Goal: Browse casually: Explore the website without a specific task or goal

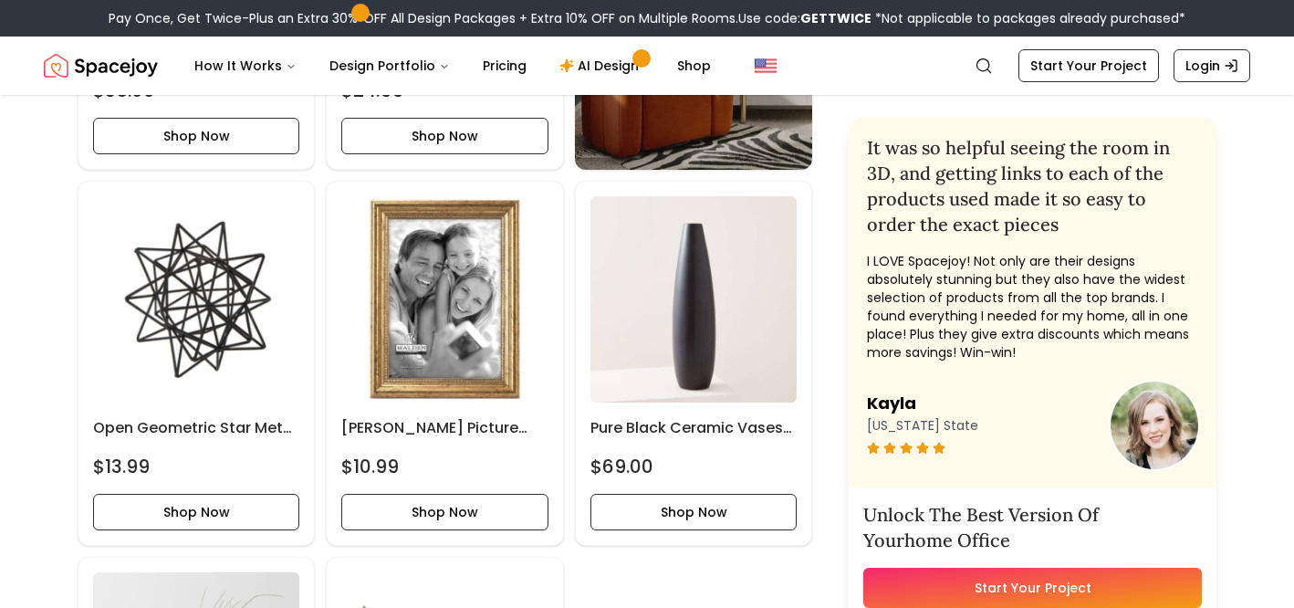
scroll to position [6401, 0]
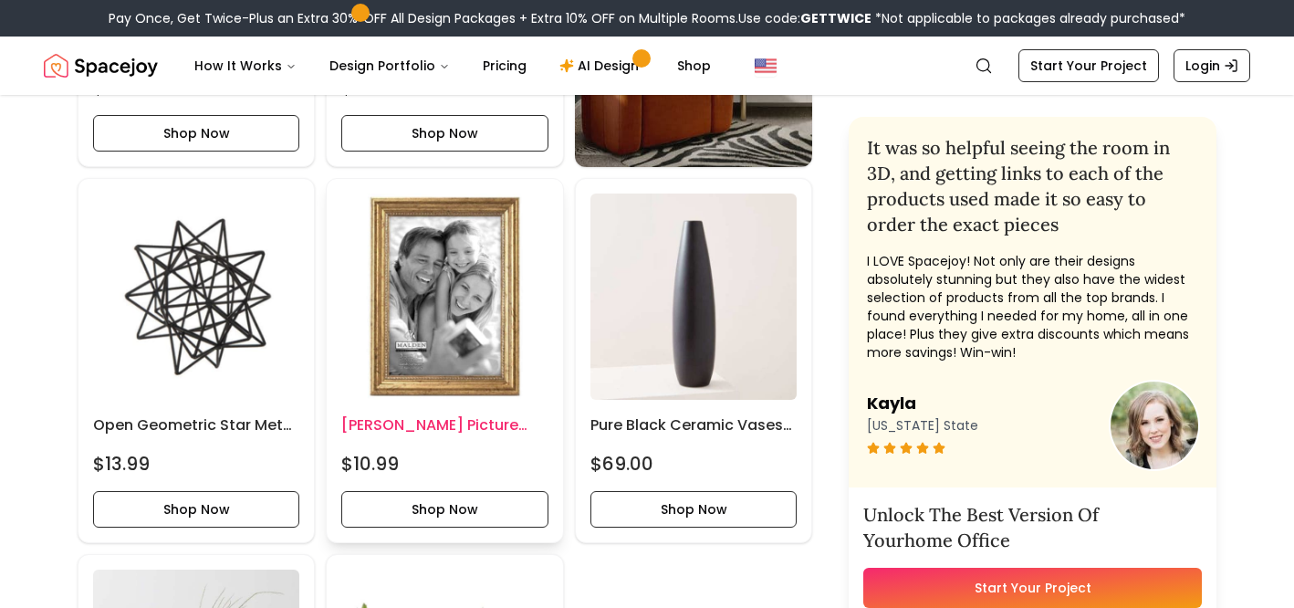
click at [361, 425] on h6 "Keanna Moulding Picture Frame" at bounding box center [444, 425] width 206 height 22
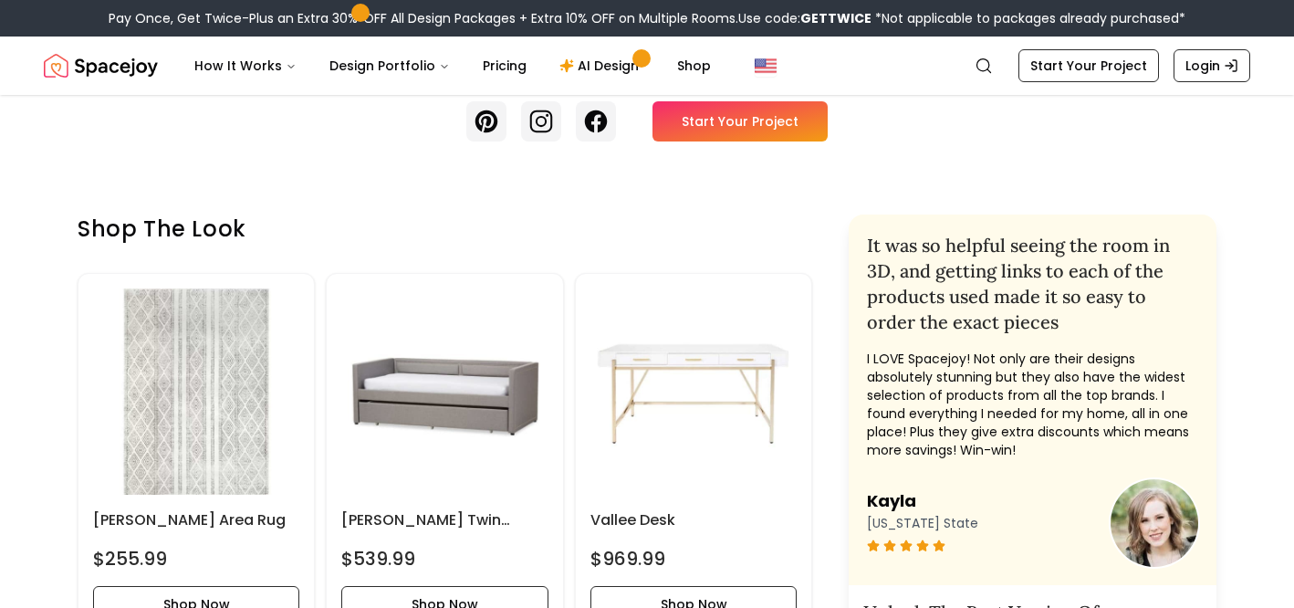
scroll to position [0, 0]
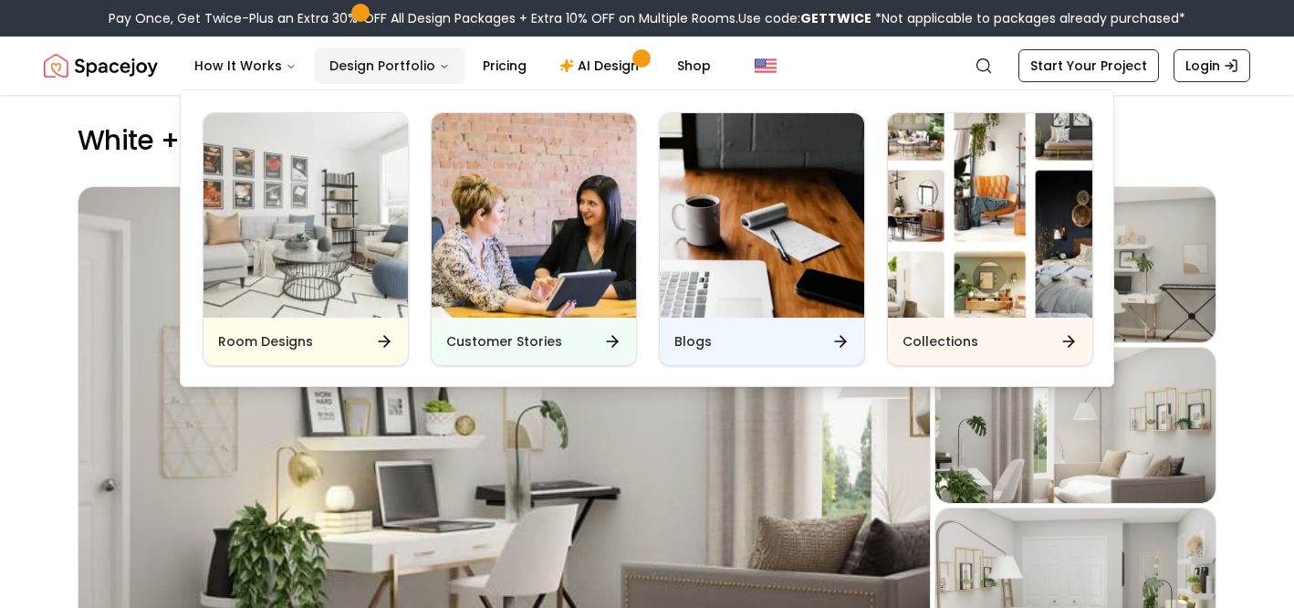
click at [400, 60] on button "Design Portfolio" at bounding box center [390, 65] width 150 height 37
click at [935, 343] on h6 "Collections" at bounding box center [941, 341] width 76 height 18
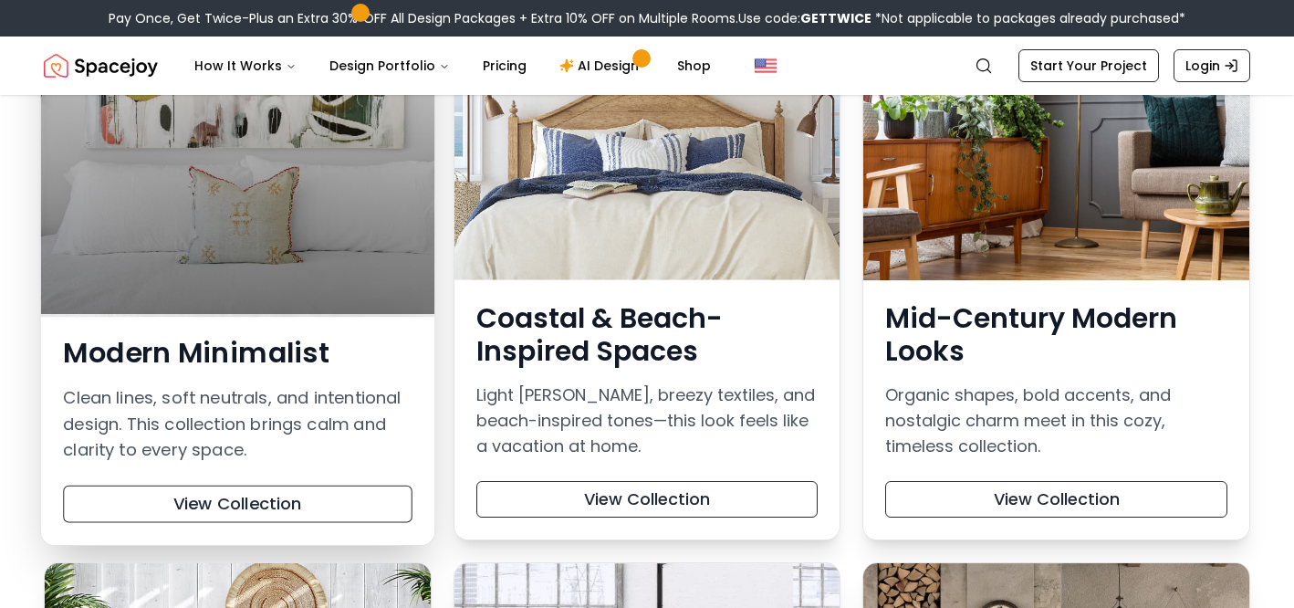
scroll to position [368, 0]
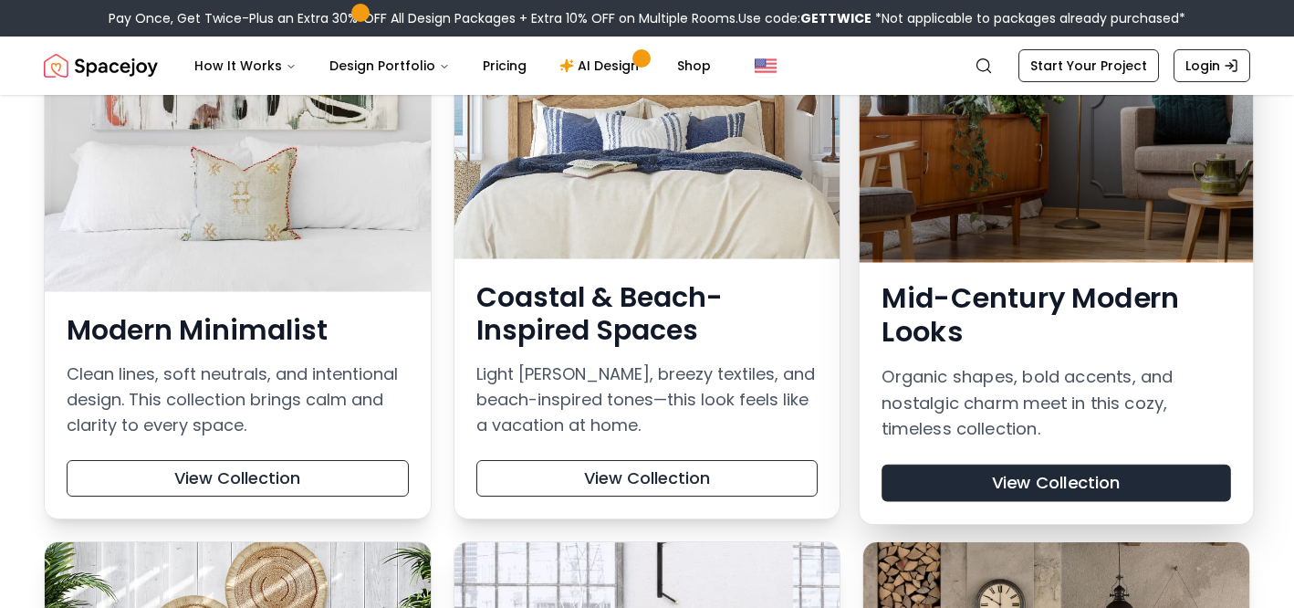
click at [1045, 485] on button "View Collection" at bounding box center [1056, 482] width 349 height 37
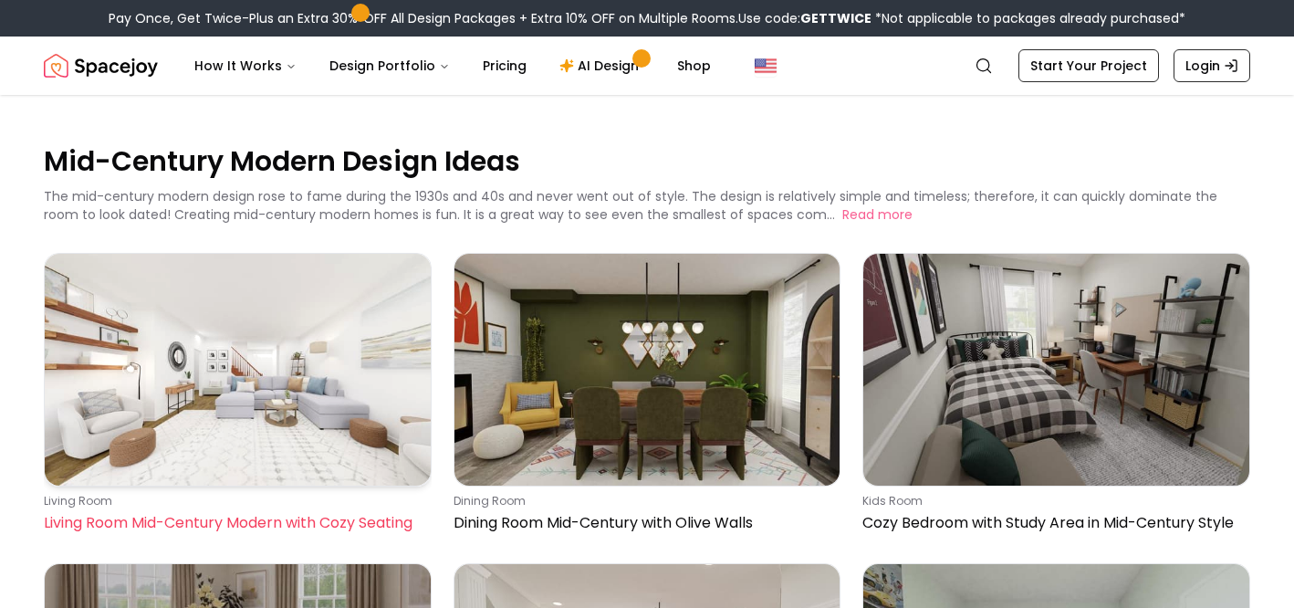
click at [312, 376] on img at bounding box center [238, 370] width 386 height 232
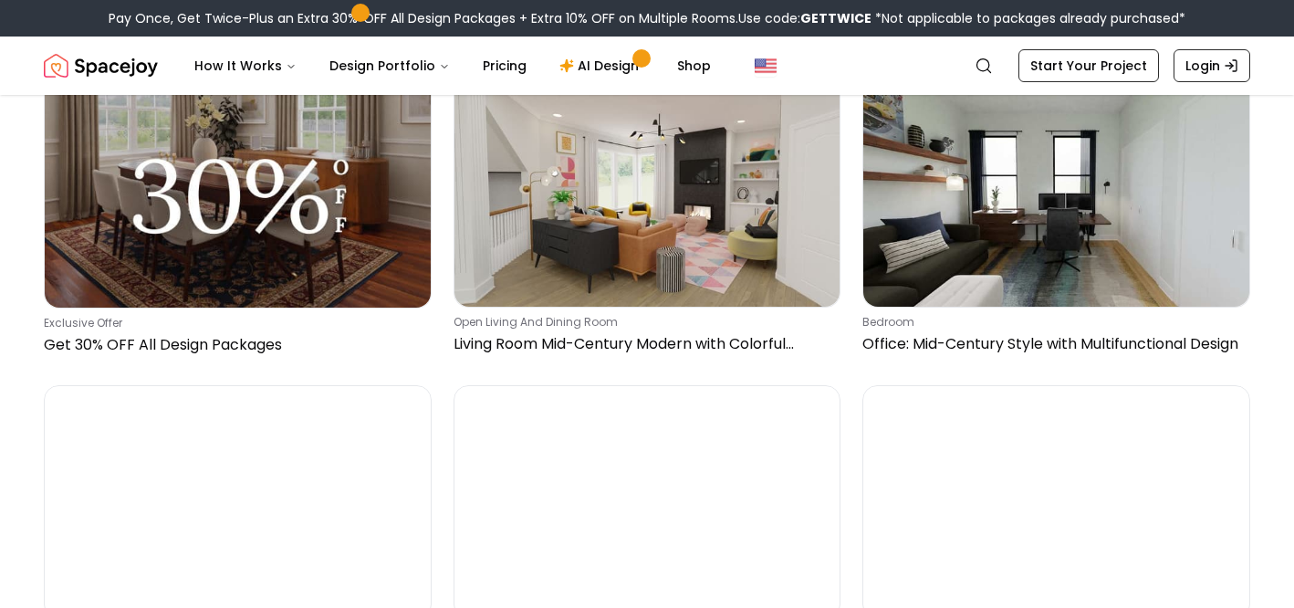
scroll to position [491, 0]
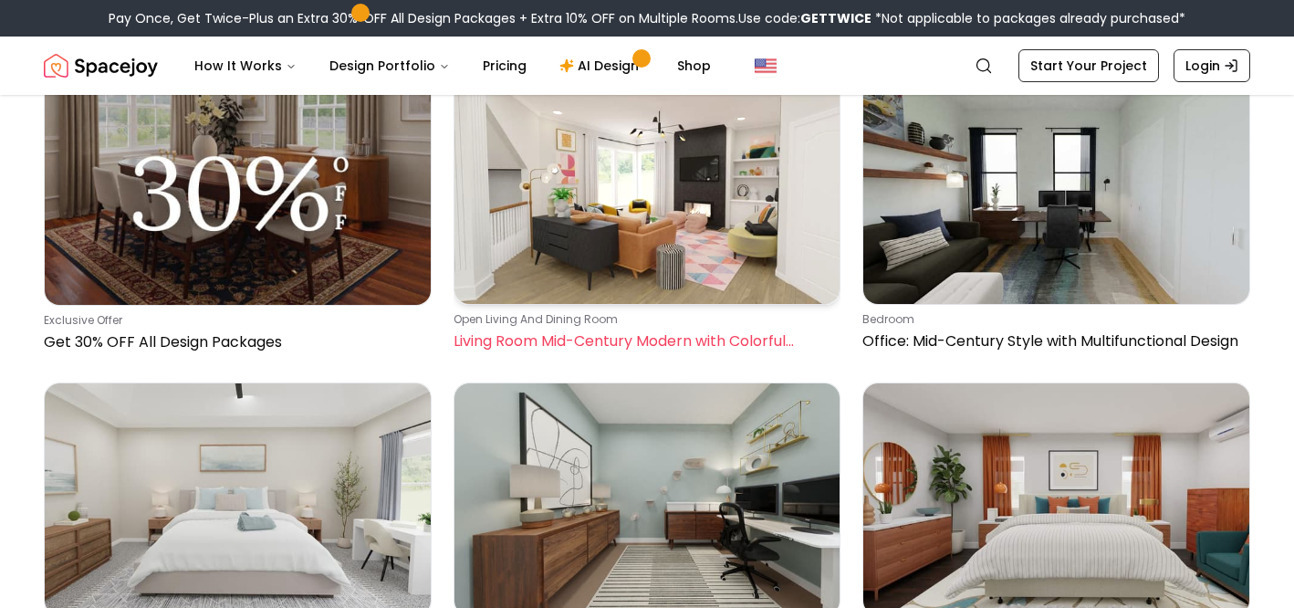
click at [641, 214] on img at bounding box center [647, 189] width 386 height 232
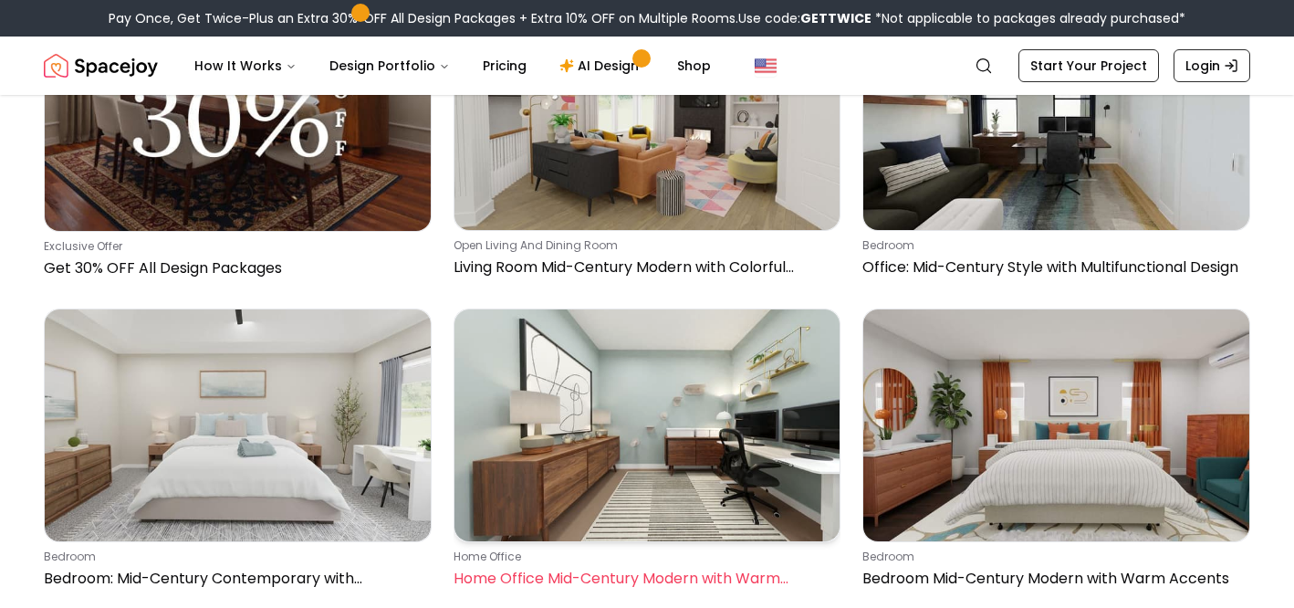
scroll to position [706, 0]
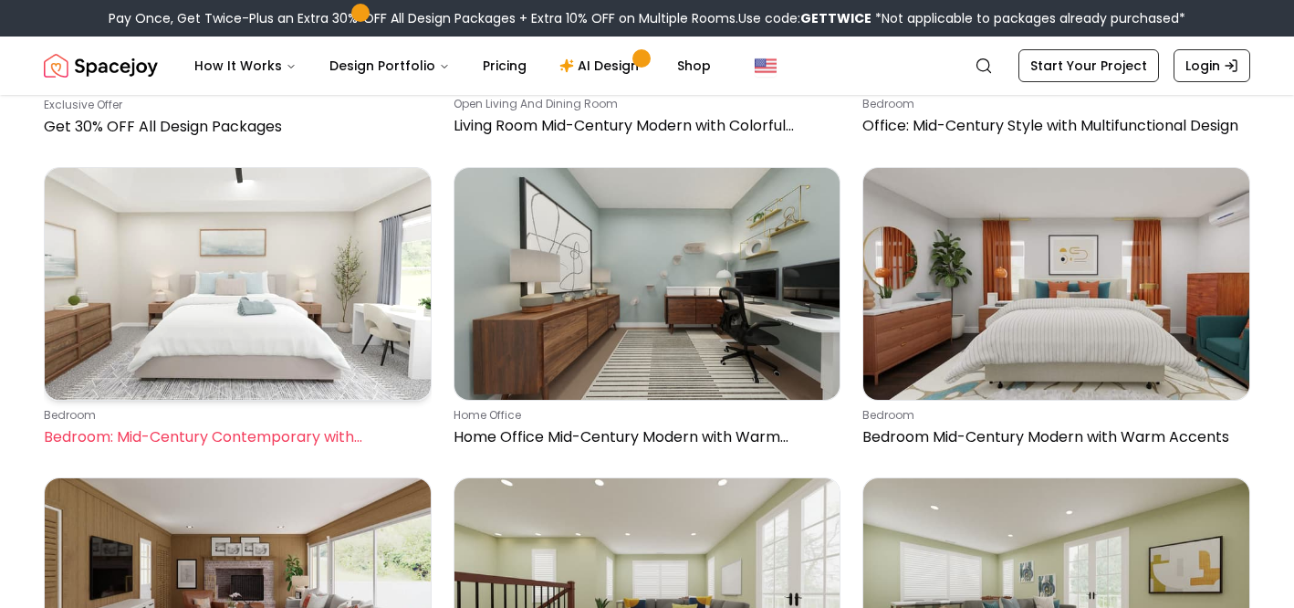
click at [234, 301] on img at bounding box center [238, 284] width 386 height 232
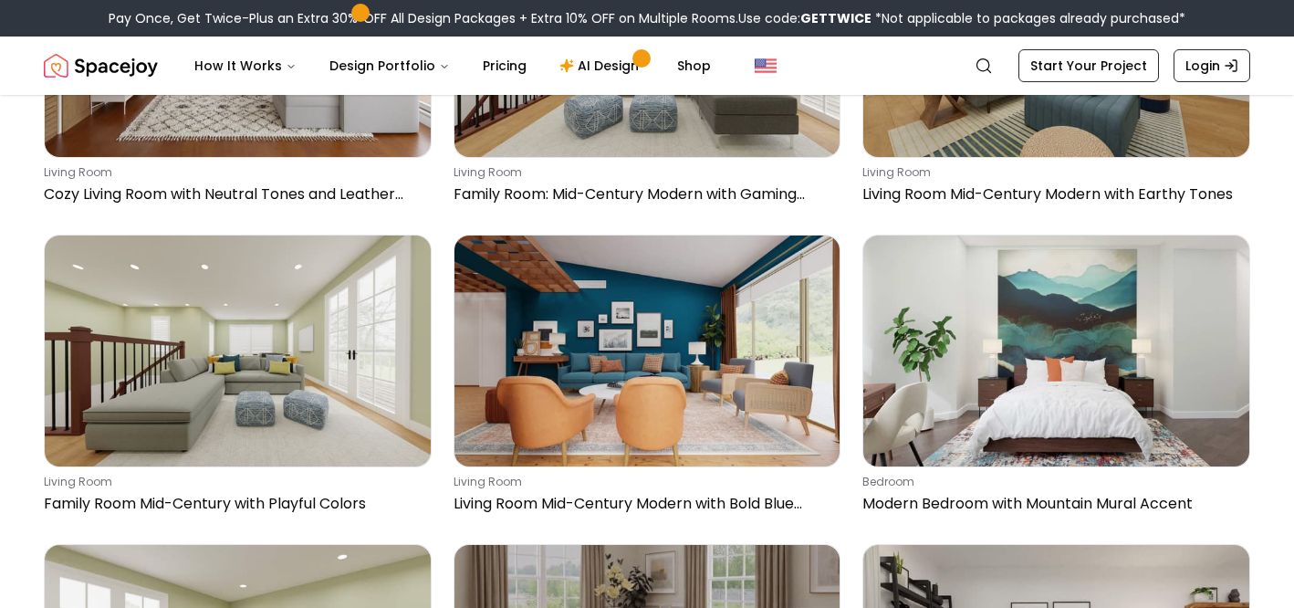
scroll to position [1265, 0]
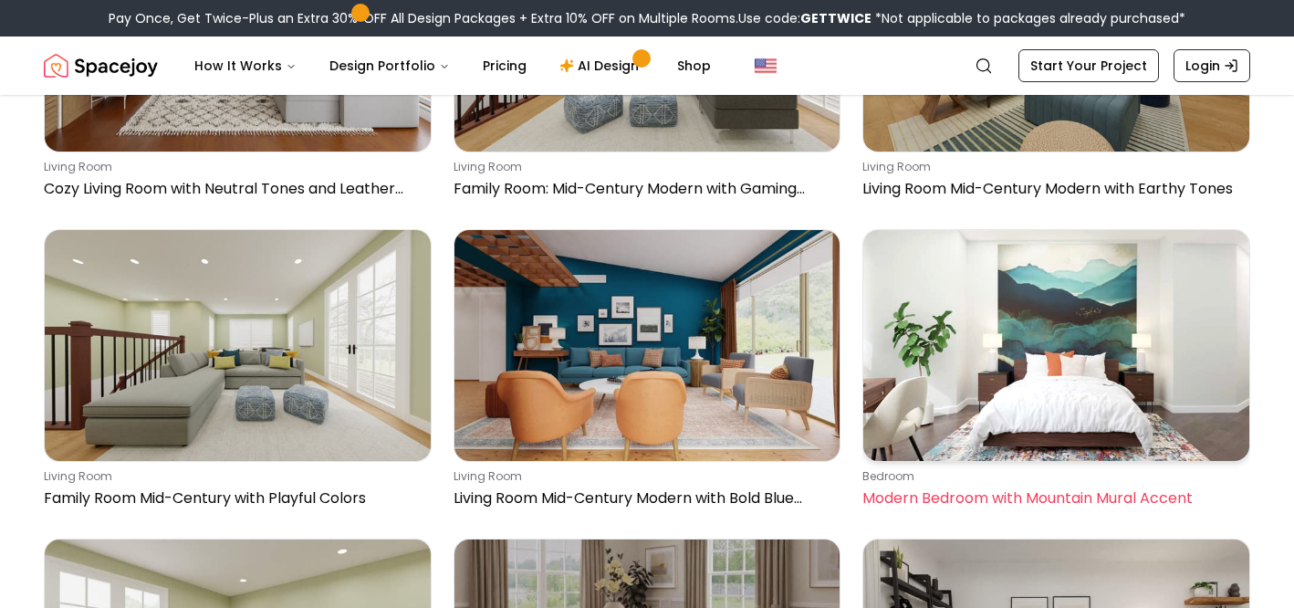
click at [1064, 376] on img at bounding box center [1056, 346] width 386 height 232
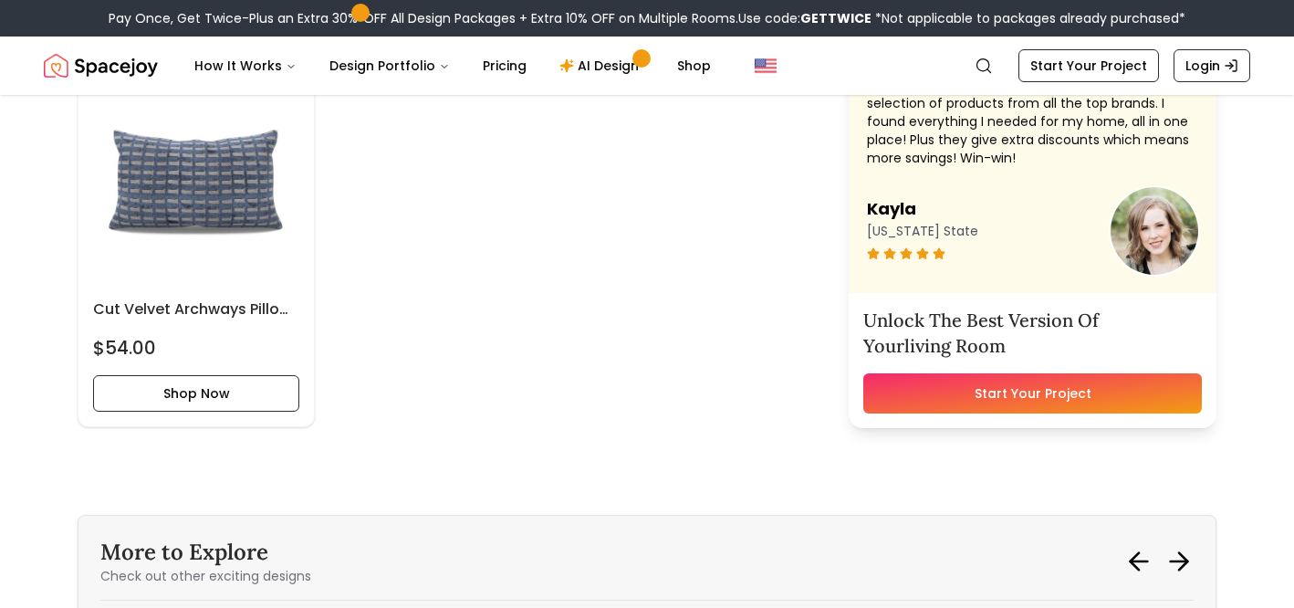
scroll to position [7489, 0]
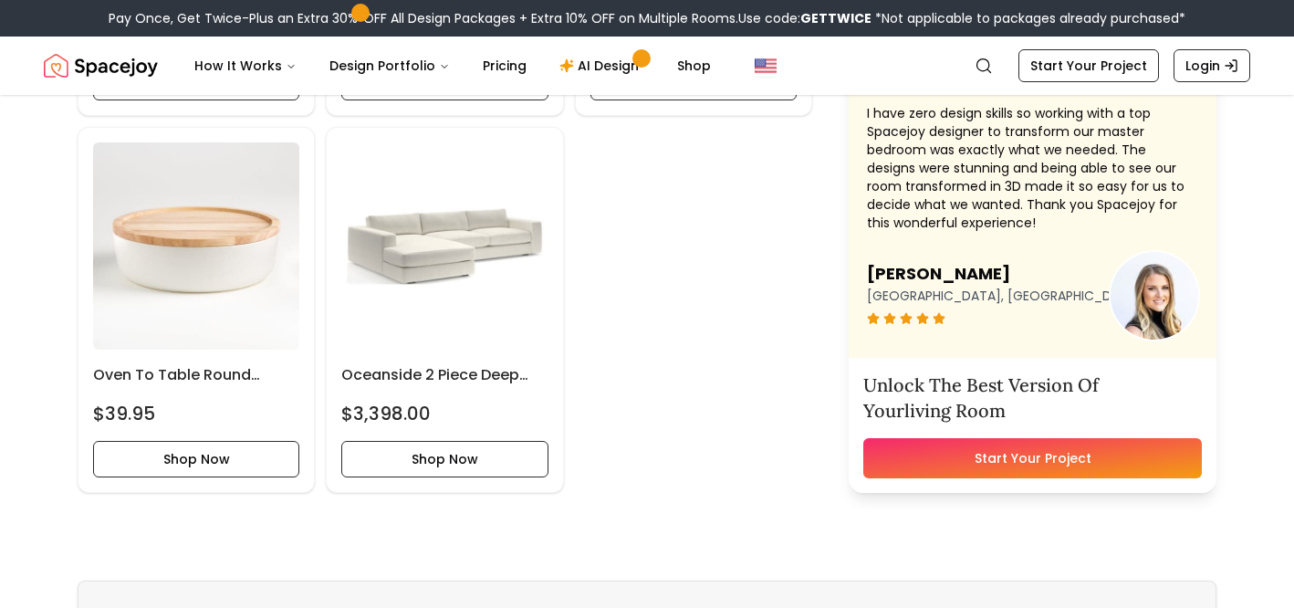
scroll to position [7960, 0]
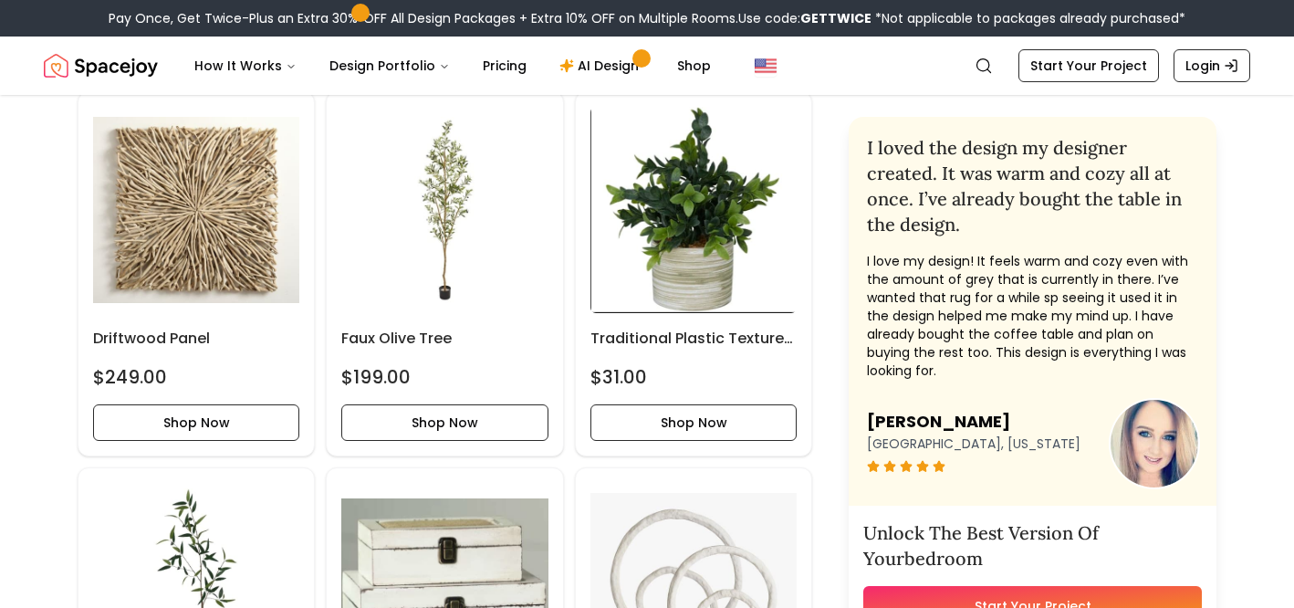
scroll to position [3085, 0]
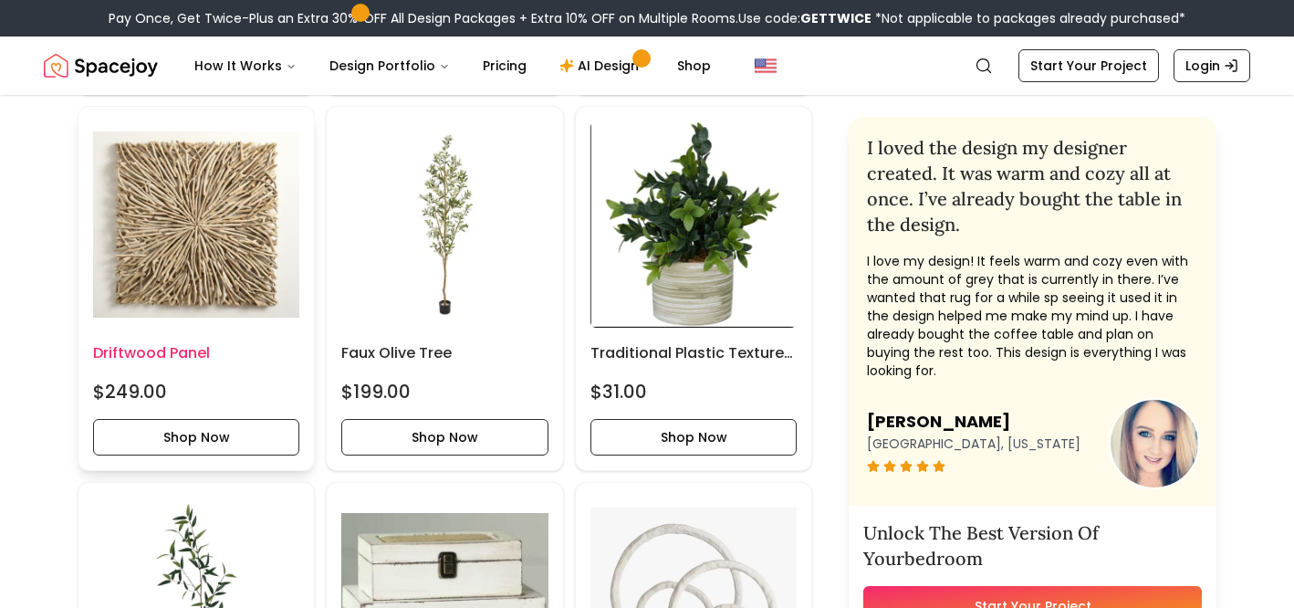
click at [174, 280] on img at bounding box center [196, 224] width 206 height 206
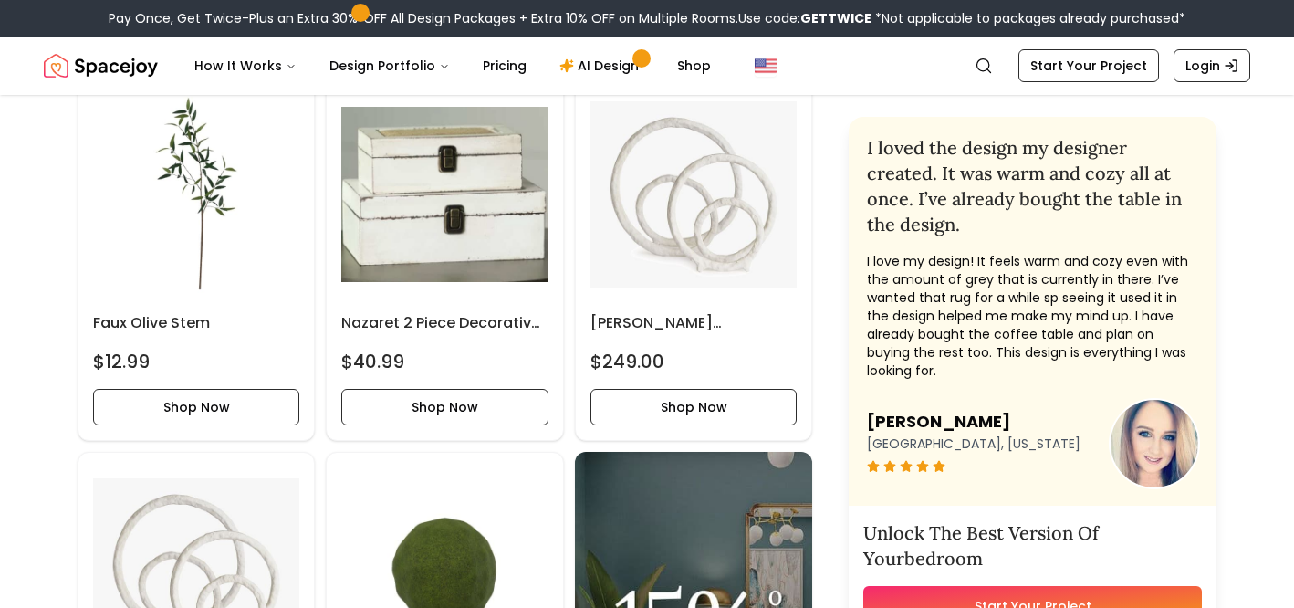
scroll to position [3492, 0]
click at [706, 187] on img at bounding box center [693, 193] width 206 height 206
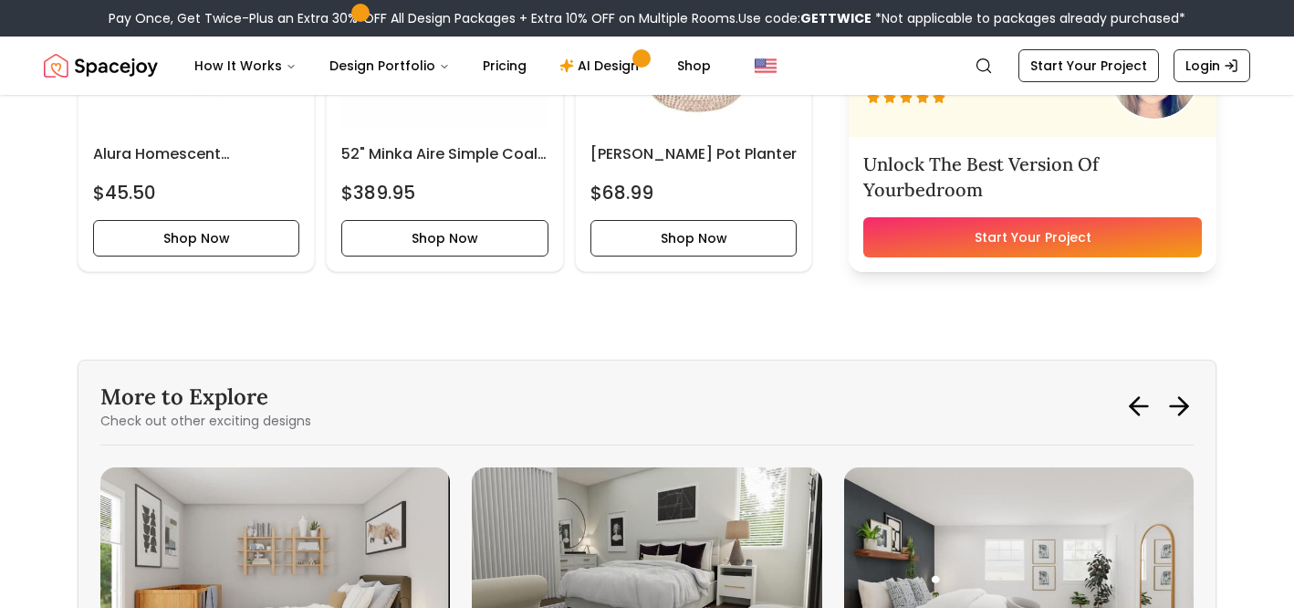
scroll to position [6044, 0]
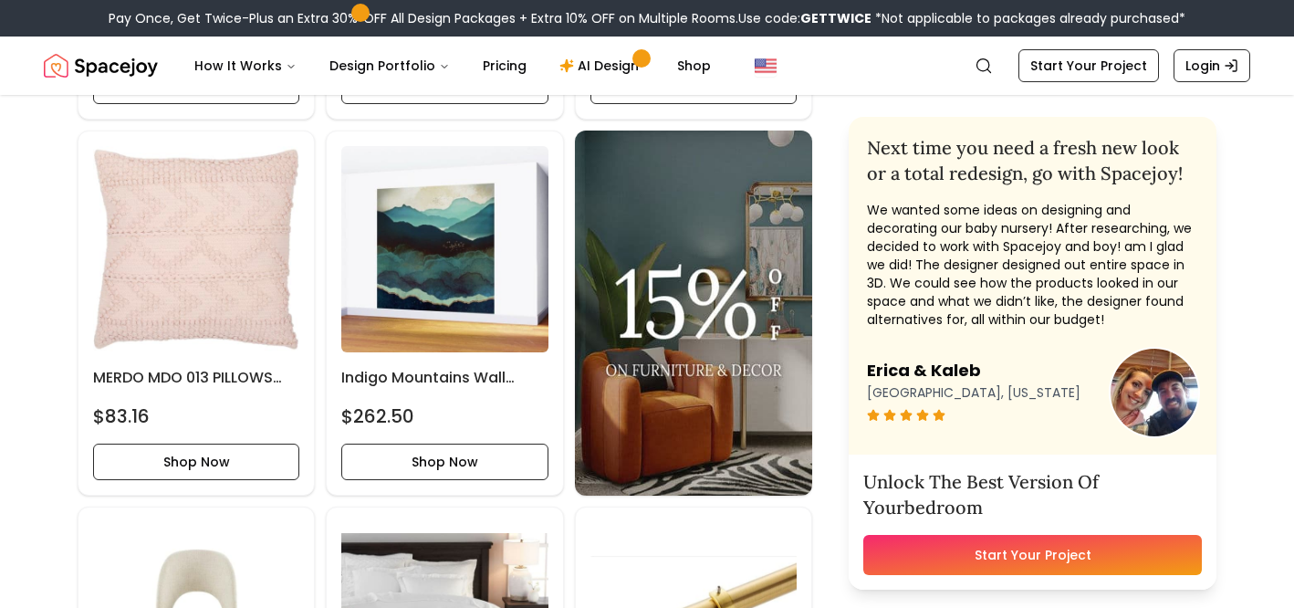
scroll to position [3809, 0]
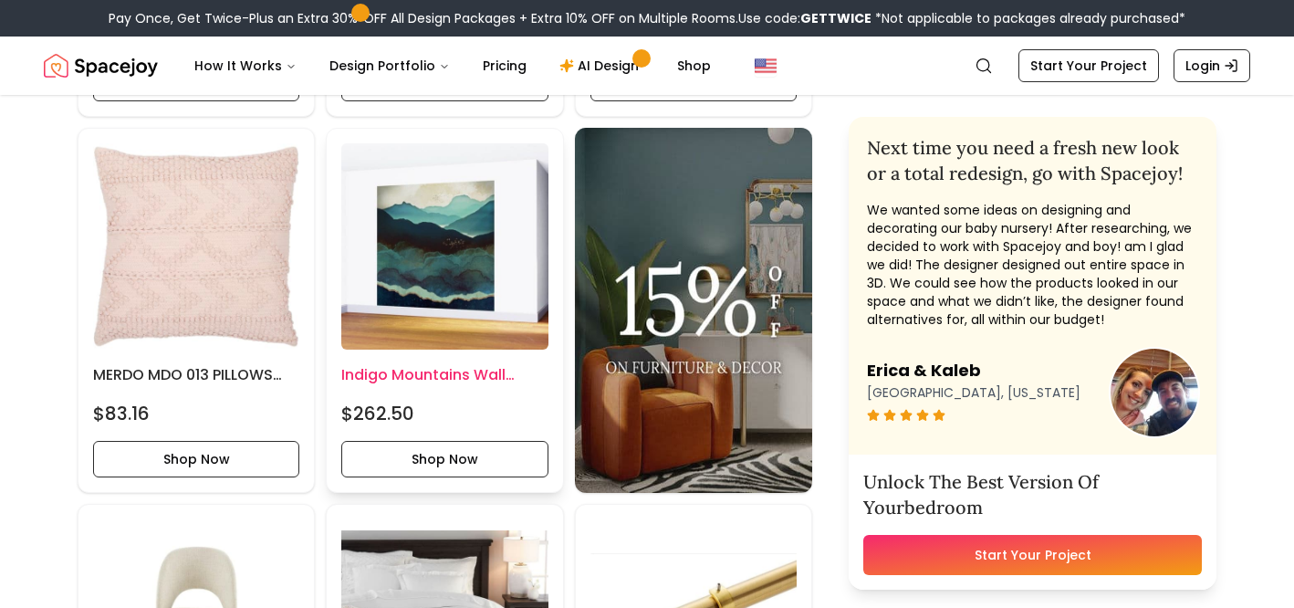
click at [475, 292] on img at bounding box center [444, 246] width 206 height 206
